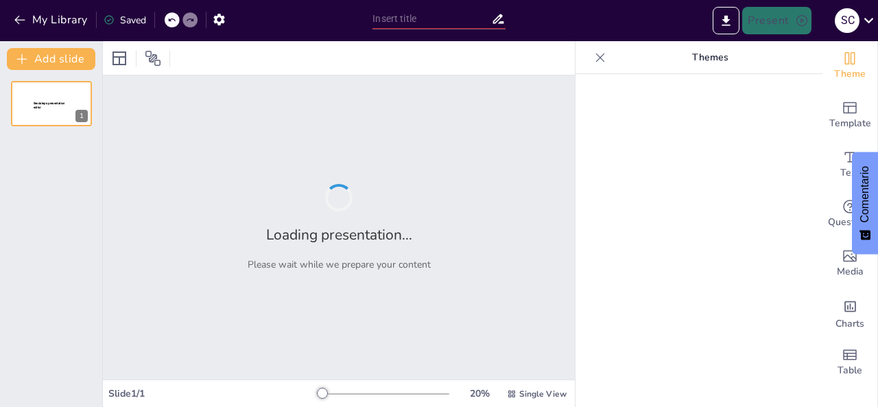
type input "Explorando el Triásico: Tierra de Dinosaurios y Más"
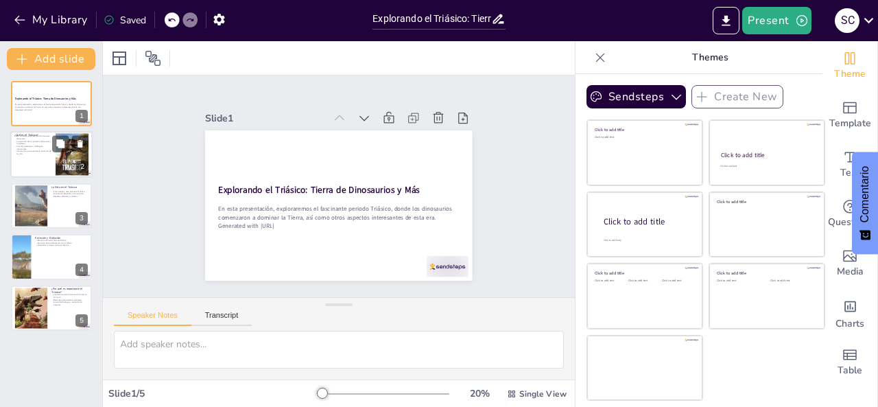
click at [29, 154] on p "Importancia para entender la evolución de la vida." at bounding box center [32, 152] width 37 height 5
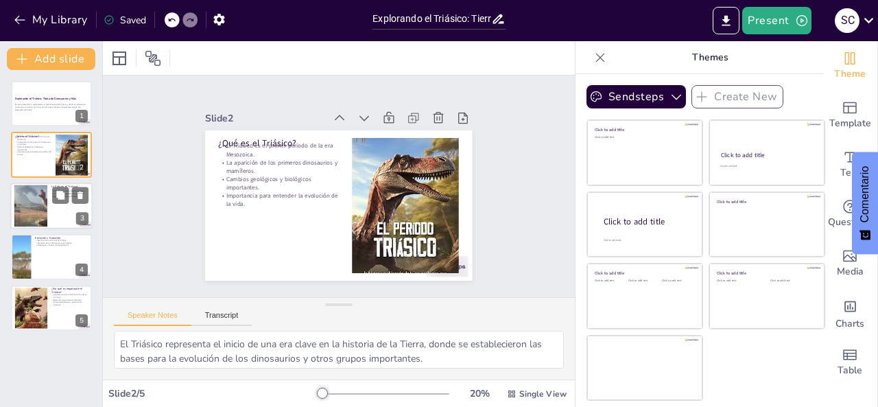
click at [30, 215] on div at bounding box center [31, 205] width 74 height 42
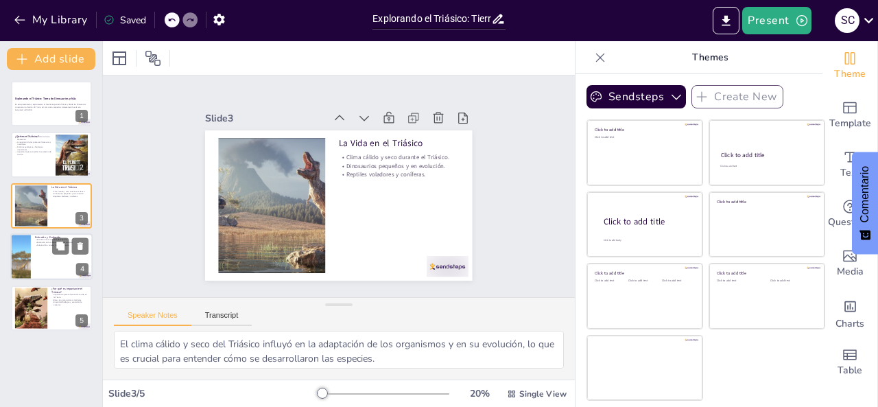
click at [30, 248] on div at bounding box center [20, 256] width 82 height 47
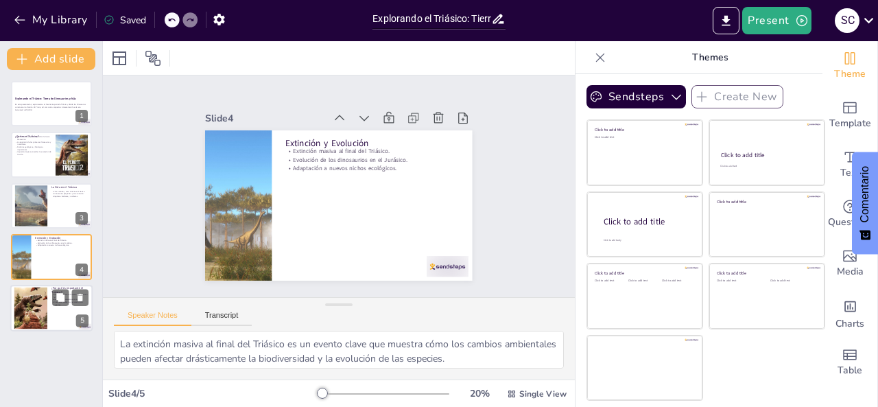
click at [36, 297] on div at bounding box center [31, 308] width 60 height 42
type textarea "El Triásico es un periodo clave en la historia de la vida, ya que representa el…"
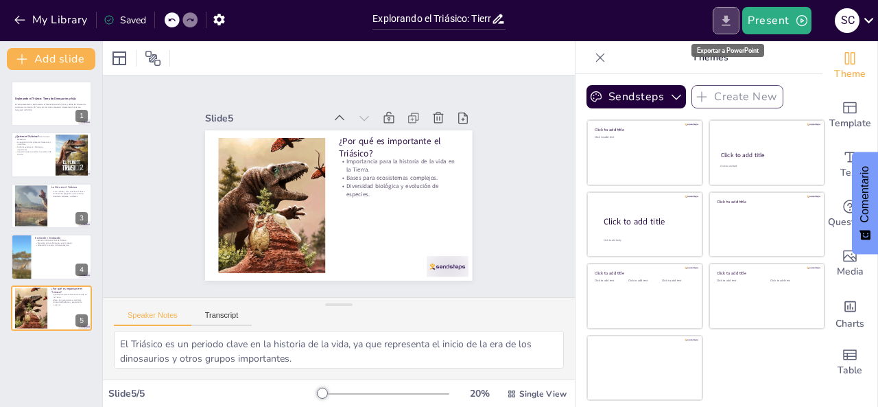
click at [724, 18] on icon "Export to PowerPoint" at bounding box center [726, 21] width 14 height 14
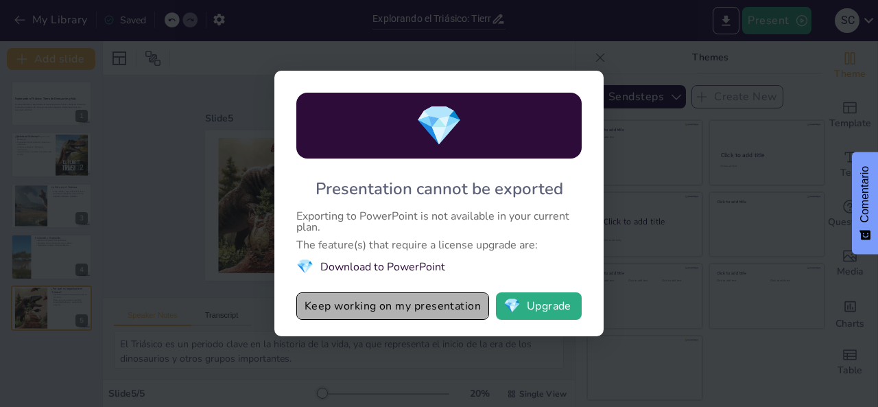
click at [428, 300] on button "Keep working on my presentation" at bounding box center [392, 305] width 193 height 27
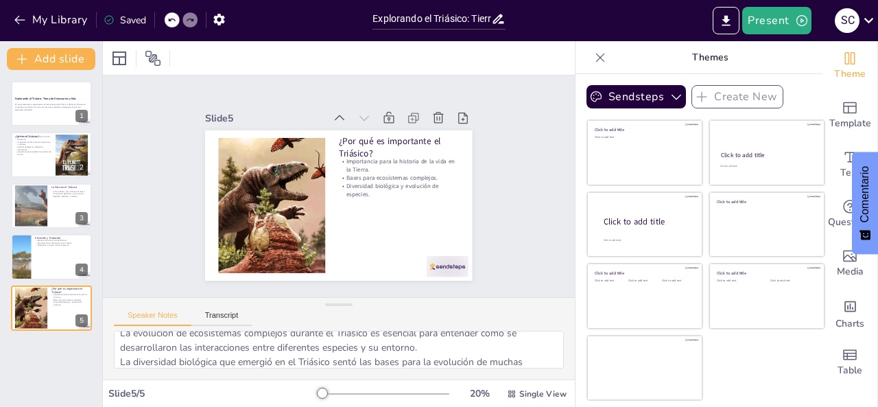
scroll to position [60, 0]
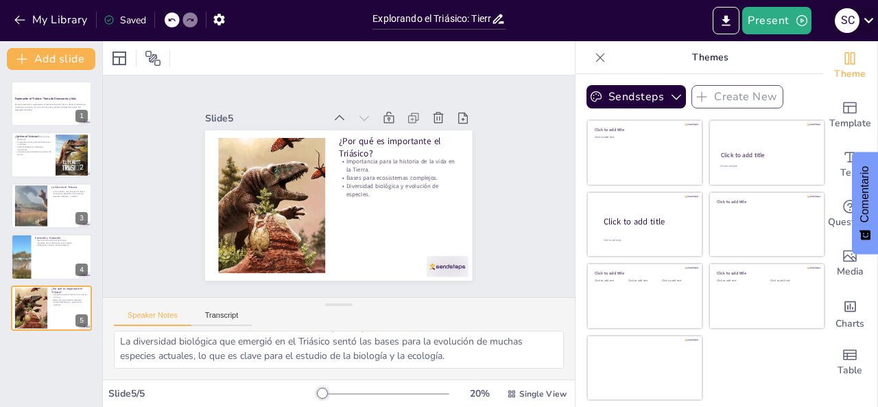
click at [874, 16] on icon at bounding box center [868, 20] width 19 height 19
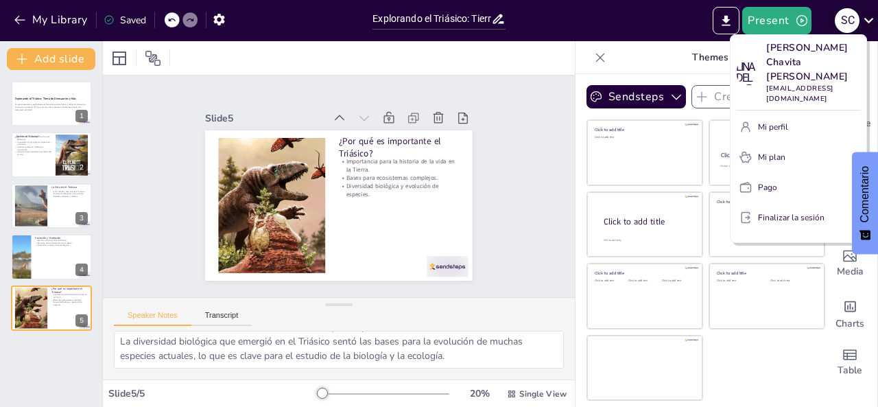
click at [874, 16] on div at bounding box center [439, 203] width 878 height 407
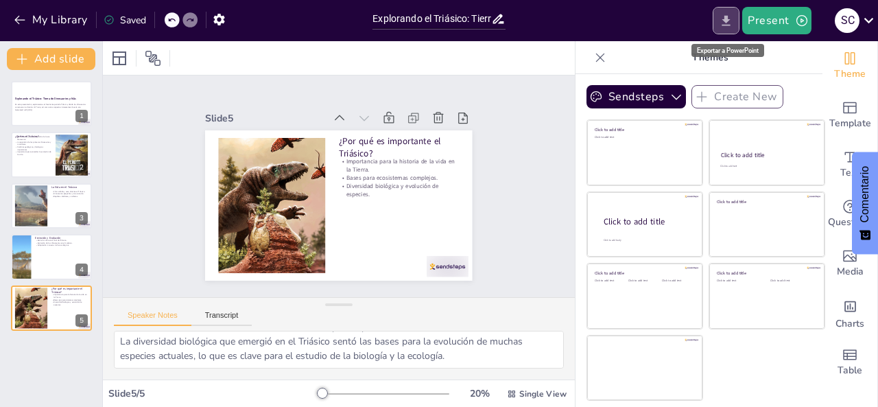
click at [723, 26] on icon "Export to PowerPoint" at bounding box center [726, 21] width 14 height 14
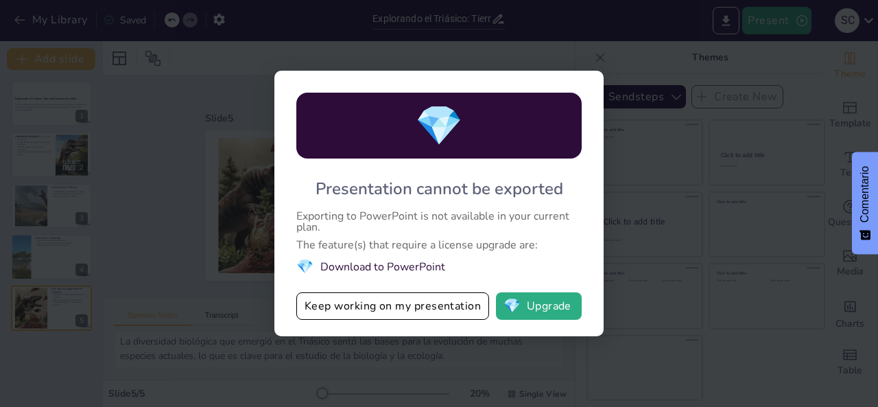
click at [730, 244] on div "💎 Presentation cannot be exported Exporting to PowerPoint is not available in y…" at bounding box center [439, 203] width 878 height 407
click at [466, 303] on button "Keep working on my presentation" at bounding box center [392, 305] width 193 height 27
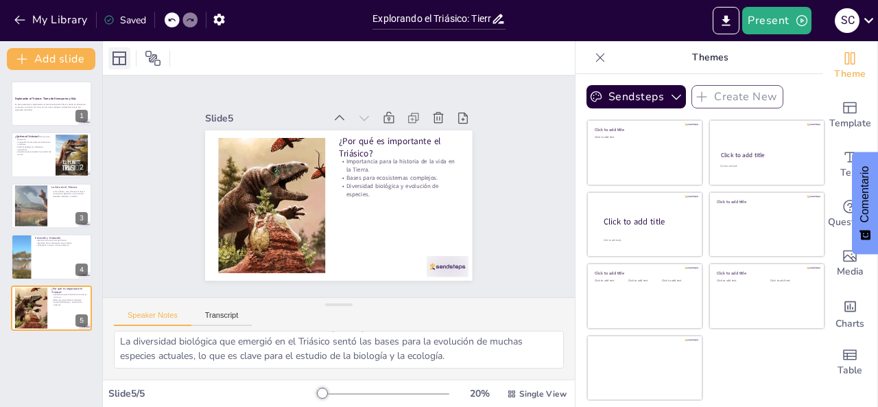
click at [128, 58] on div at bounding box center [119, 58] width 22 height 22
click at [143, 58] on div at bounding box center [153, 58] width 22 height 22
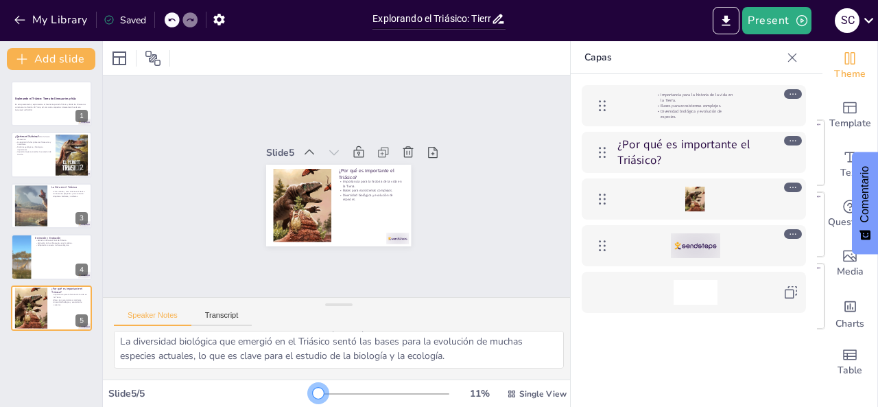
drag, startPoint x: 324, startPoint y: 392, endPoint x: 309, endPoint y: 394, distance: 14.5
click at [313, 394] on div at bounding box center [318, 392] width 11 height 11
click at [210, 316] on button "Transcript" at bounding box center [221, 318] width 61 height 15
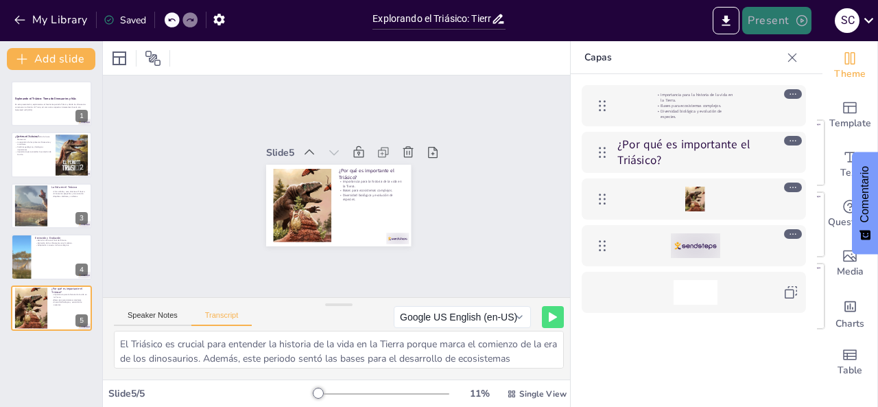
click at [788, 10] on button "Present" at bounding box center [776, 20] width 69 height 27
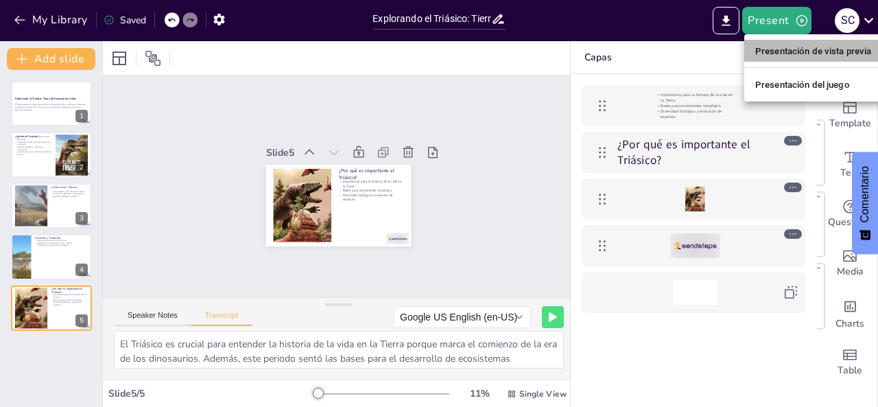
click at [775, 57] on font "Presentación de vista previa" at bounding box center [813, 51] width 117 height 14
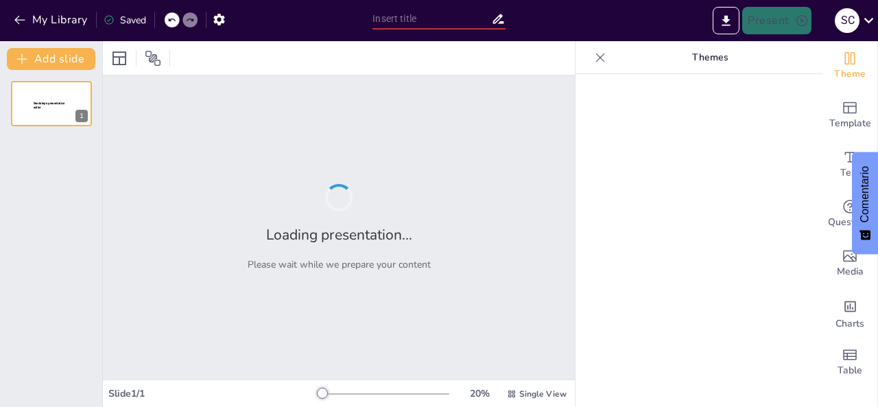
type input "Explorando el Triásico: Tierra de Dinosaurios y Más"
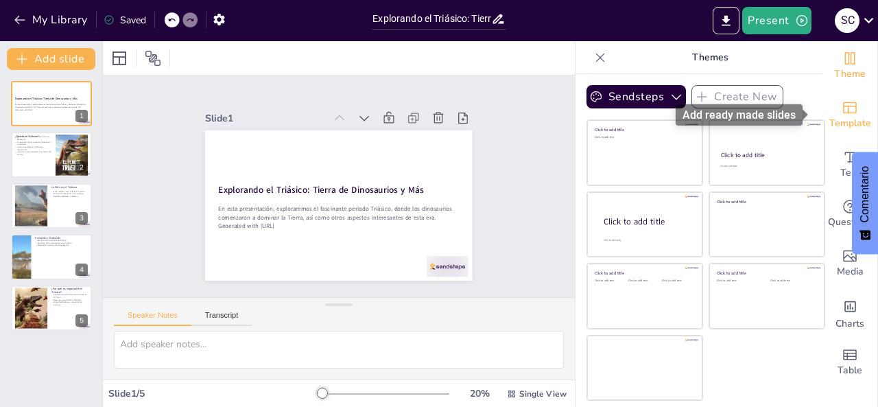
click at [845, 112] on icon "Add ready made slides" at bounding box center [850, 108] width 14 height 12
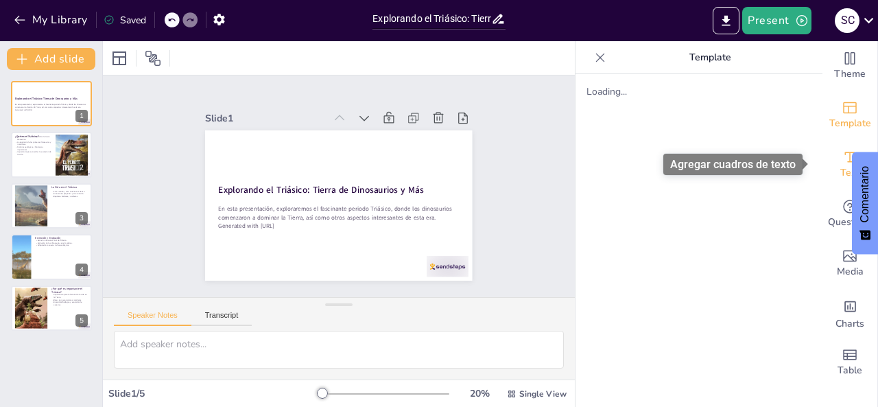
click at [830, 158] on div "Text" at bounding box center [849, 164] width 55 height 49
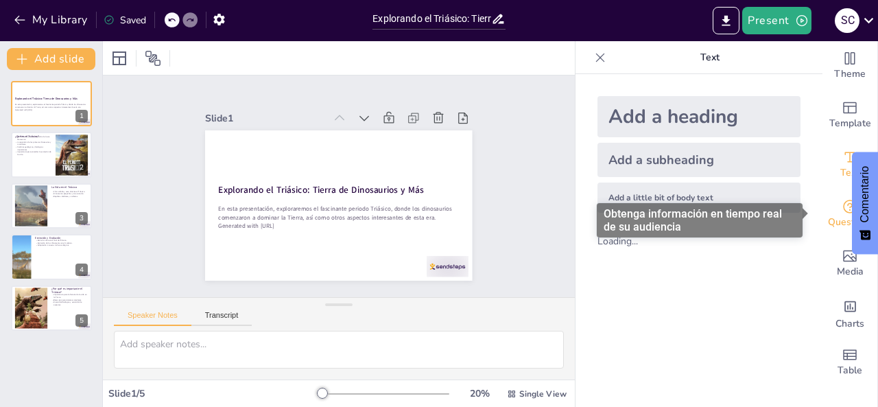
click at [841, 208] on icon "Get real-time input from your audience" at bounding box center [849, 206] width 16 height 16
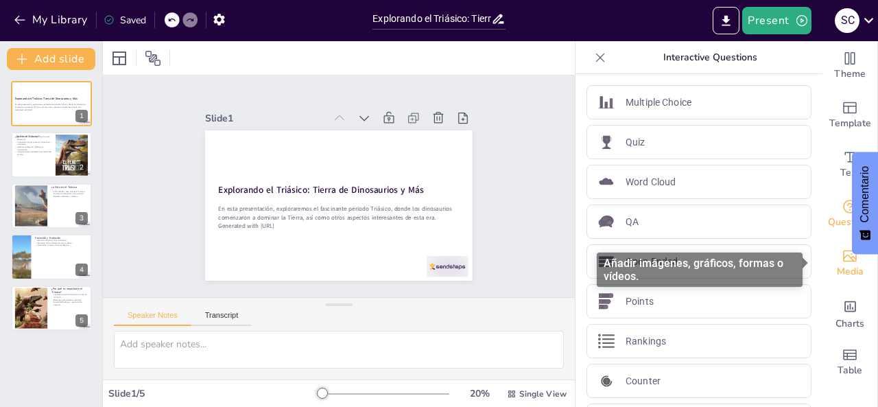
click at [841, 249] on icon "Add images, graphics, shapes or video" at bounding box center [849, 256] width 16 height 16
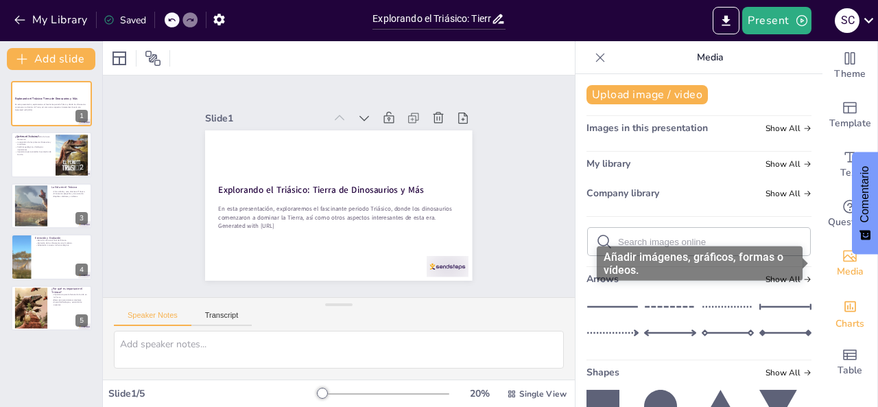
drag, startPoint x: 830, startPoint y: 284, endPoint x: 830, endPoint y: 294, distance: 10.3
click at [830, 294] on div "Theme Template Text Questions Media Charts Table" at bounding box center [849, 214] width 55 height 346
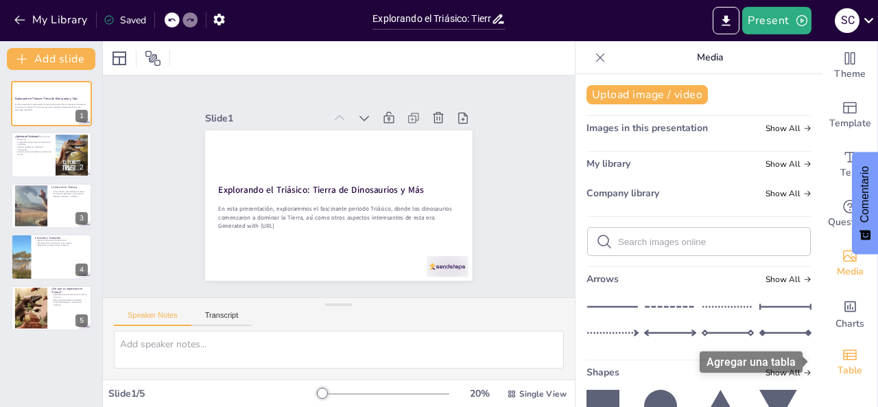
drag, startPoint x: 833, startPoint y: 350, endPoint x: 818, endPoint y: 339, distance: 18.7
click at [841, 350] on icon "Add a table" at bounding box center [849, 354] width 16 height 16
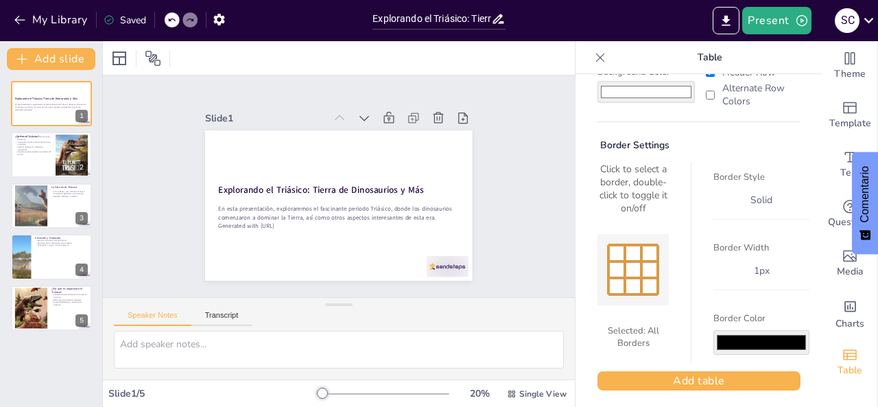
scroll to position [103, 0]
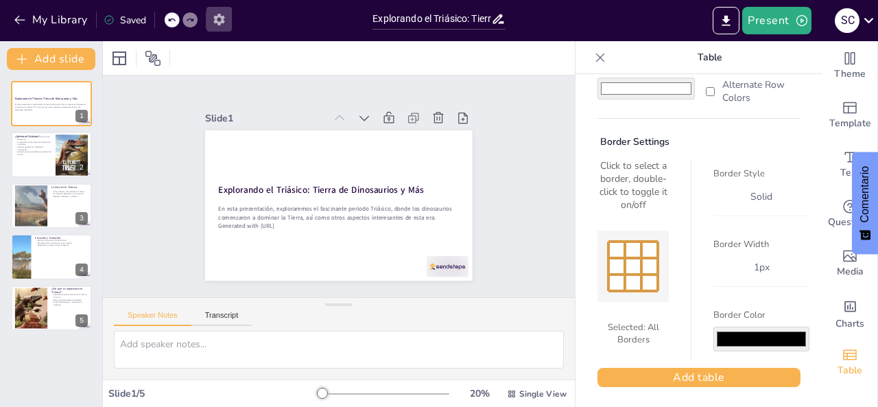
click at [225, 17] on icon "button" at bounding box center [219, 19] width 14 height 14
click at [221, 17] on icon "button" at bounding box center [218, 20] width 11 height 12
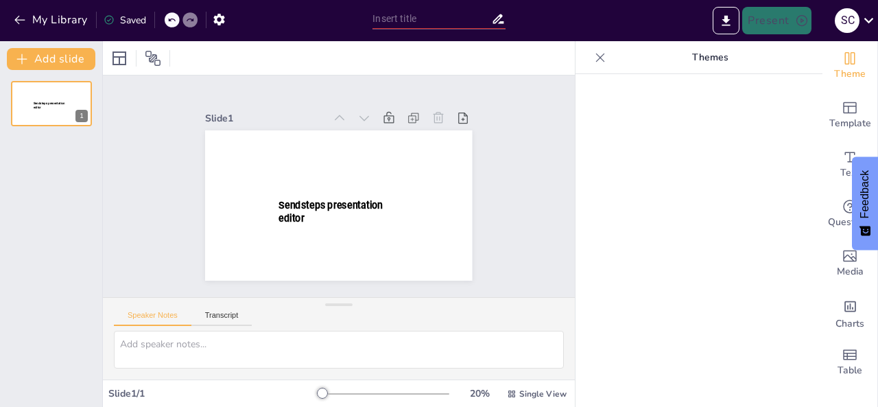
type input "Explorando el Triásico: Tierra de Dinosaurios y Más"
